Goal: Information Seeking & Learning: Learn about a topic

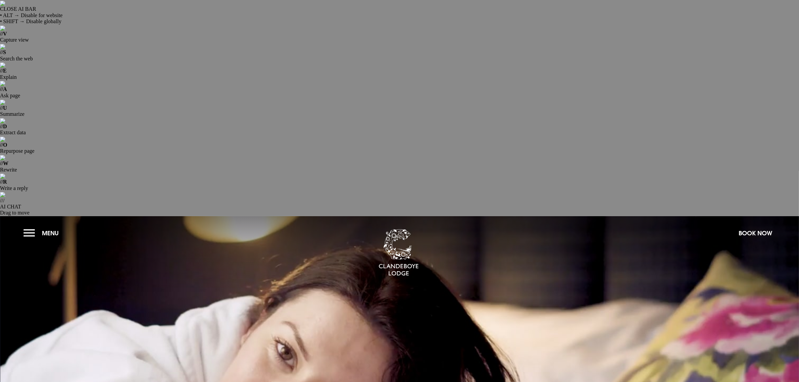
click at [22, 216] on section "A place apart Check In Check Out Mon Tue Wed Thur Fri Sat Sun Mon Tue Wed Thur …" at bounding box center [399, 350] width 799 height 268
click at [24, 226] on button "Menu" at bounding box center [42, 233] width 39 height 14
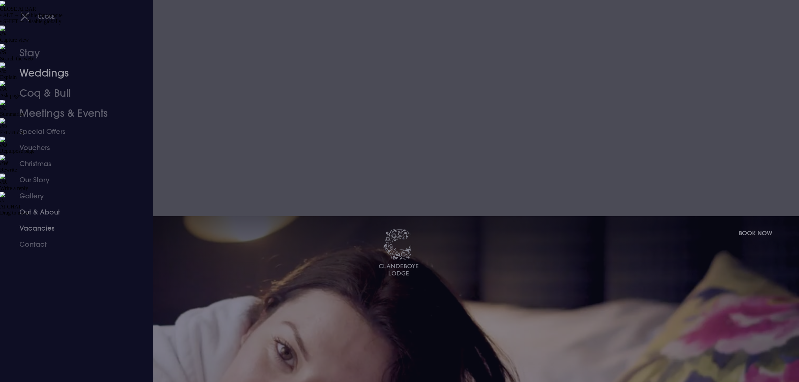
click at [43, 212] on link "Out & About" at bounding box center [72, 212] width 106 height 16
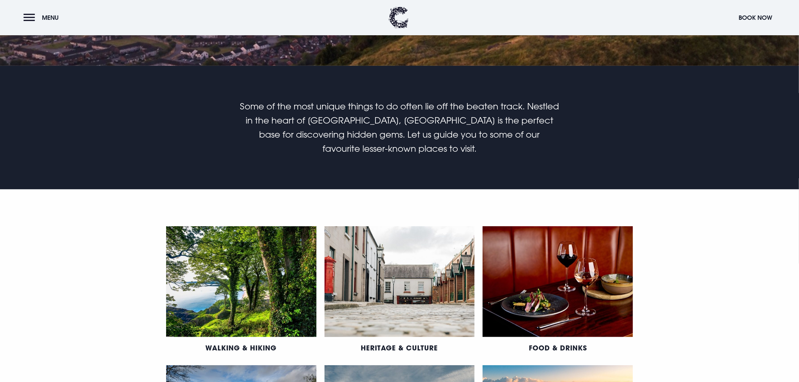
scroll to position [419, 0]
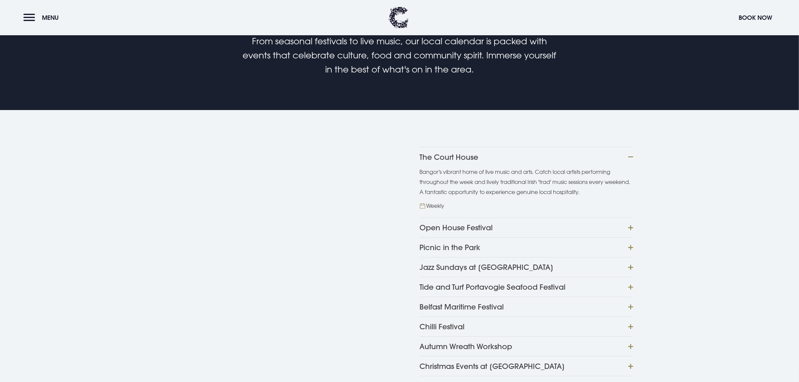
scroll to position [503, 0]
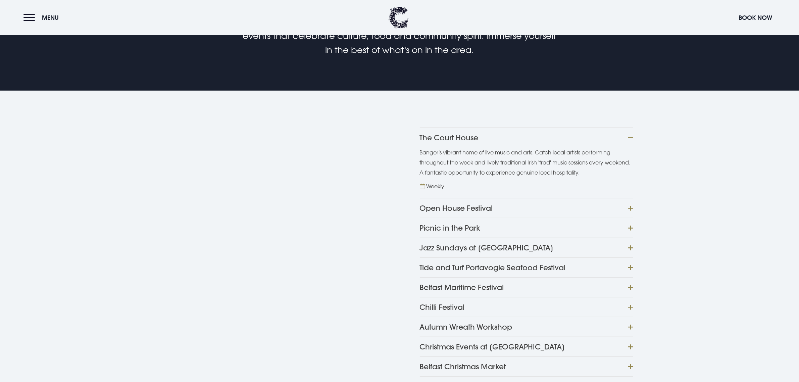
click at [483, 317] on button "Autumn Wreath Workshop" at bounding box center [526, 327] width 213 height 20
